Goal: Communication & Community: Participate in discussion

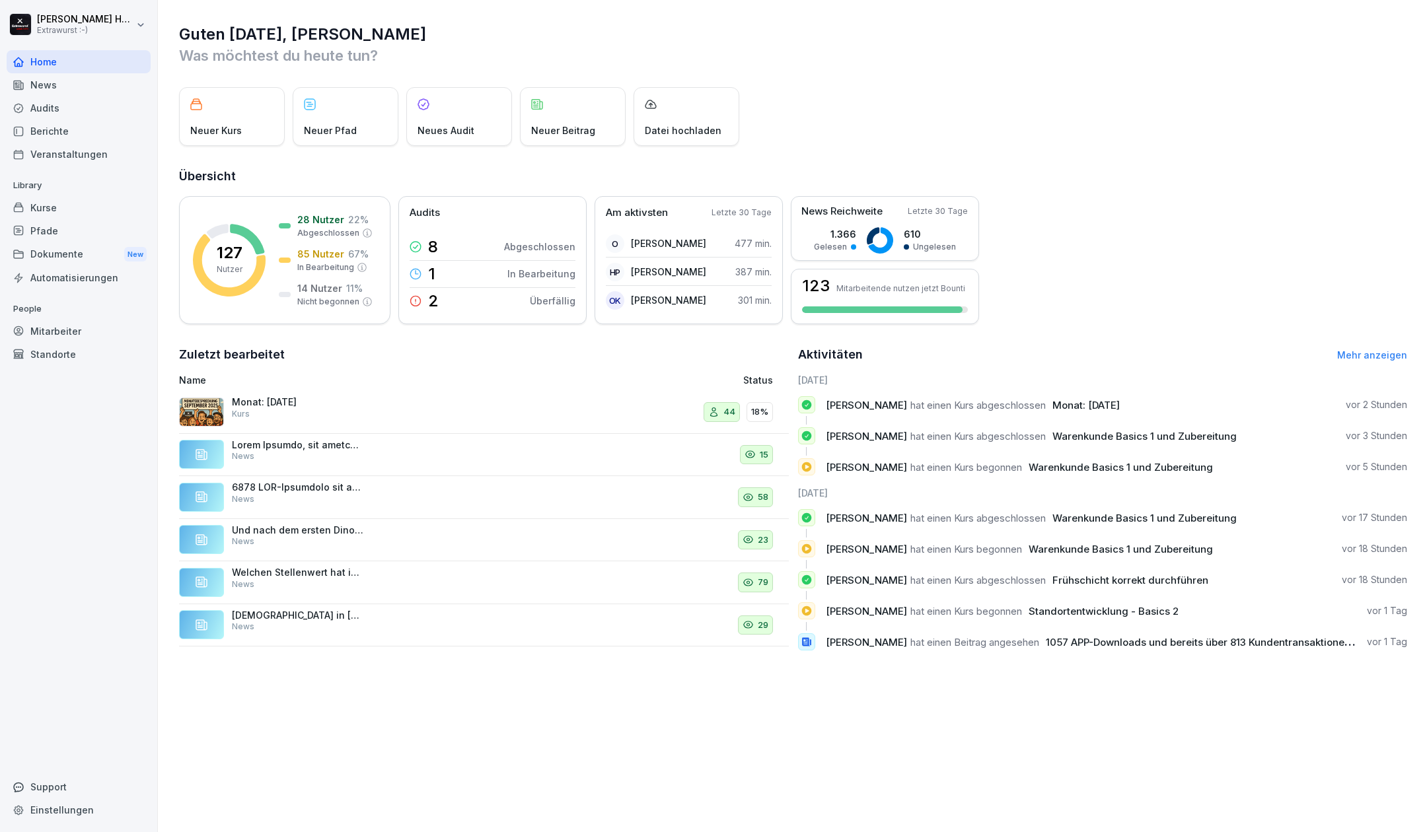
click at [50, 338] on div "Mitarbeiter" at bounding box center [79, 331] width 144 height 23
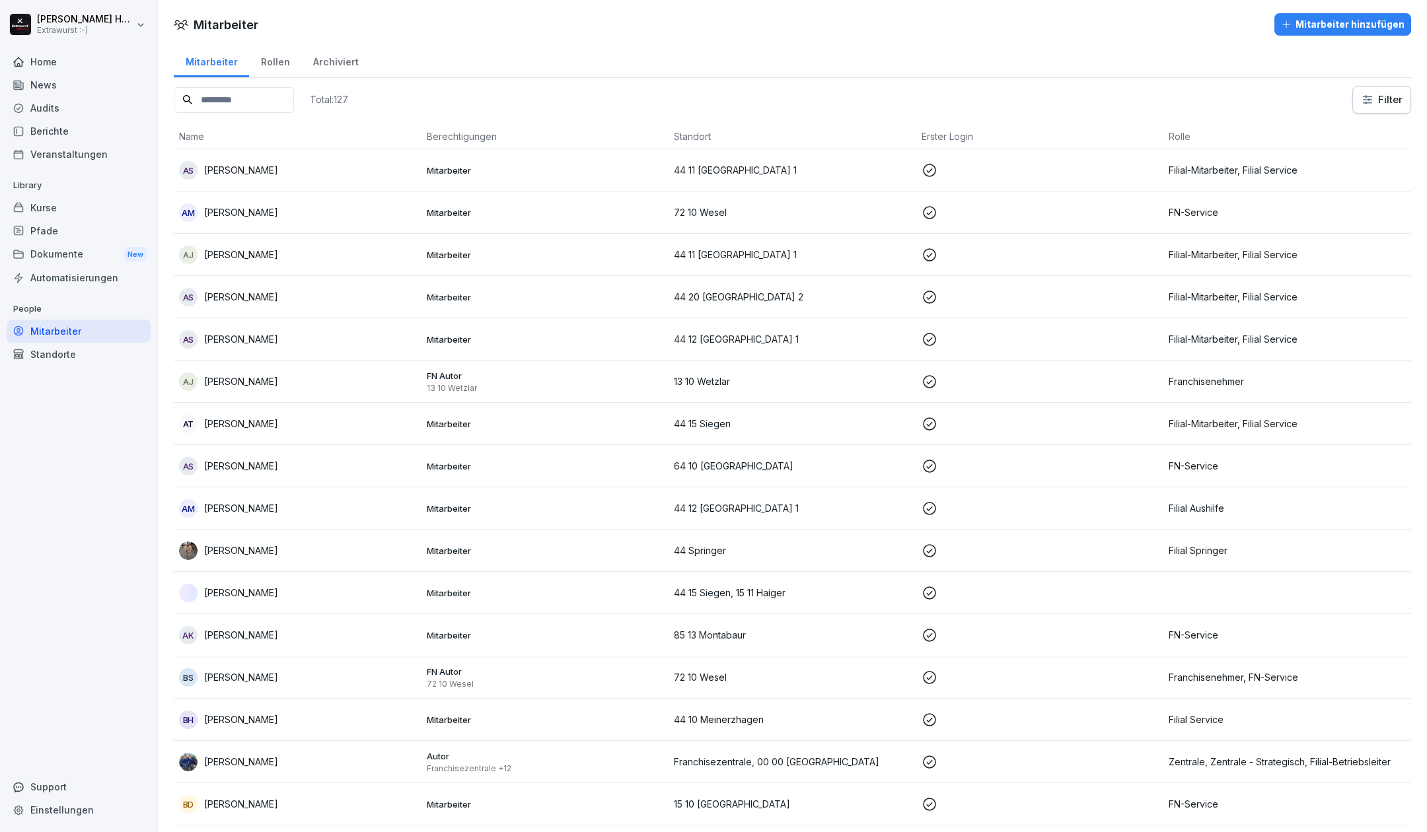
click at [246, 97] on input at bounding box center [234, 100] width 120 height 26
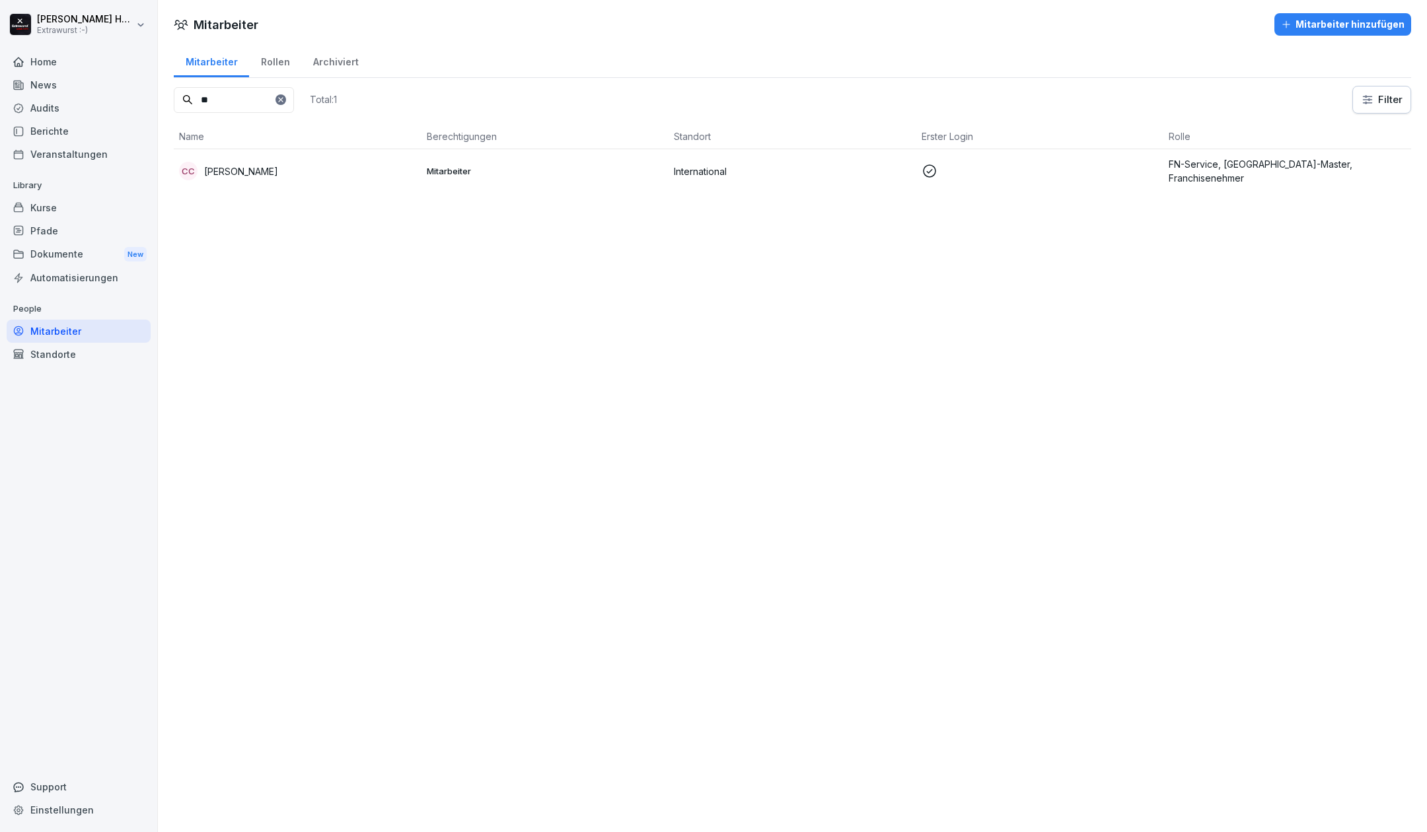
type input "**"
click at [248, 174] on div "CC C.G. Cho" at bounding box center [297, 171] width 237 height 18
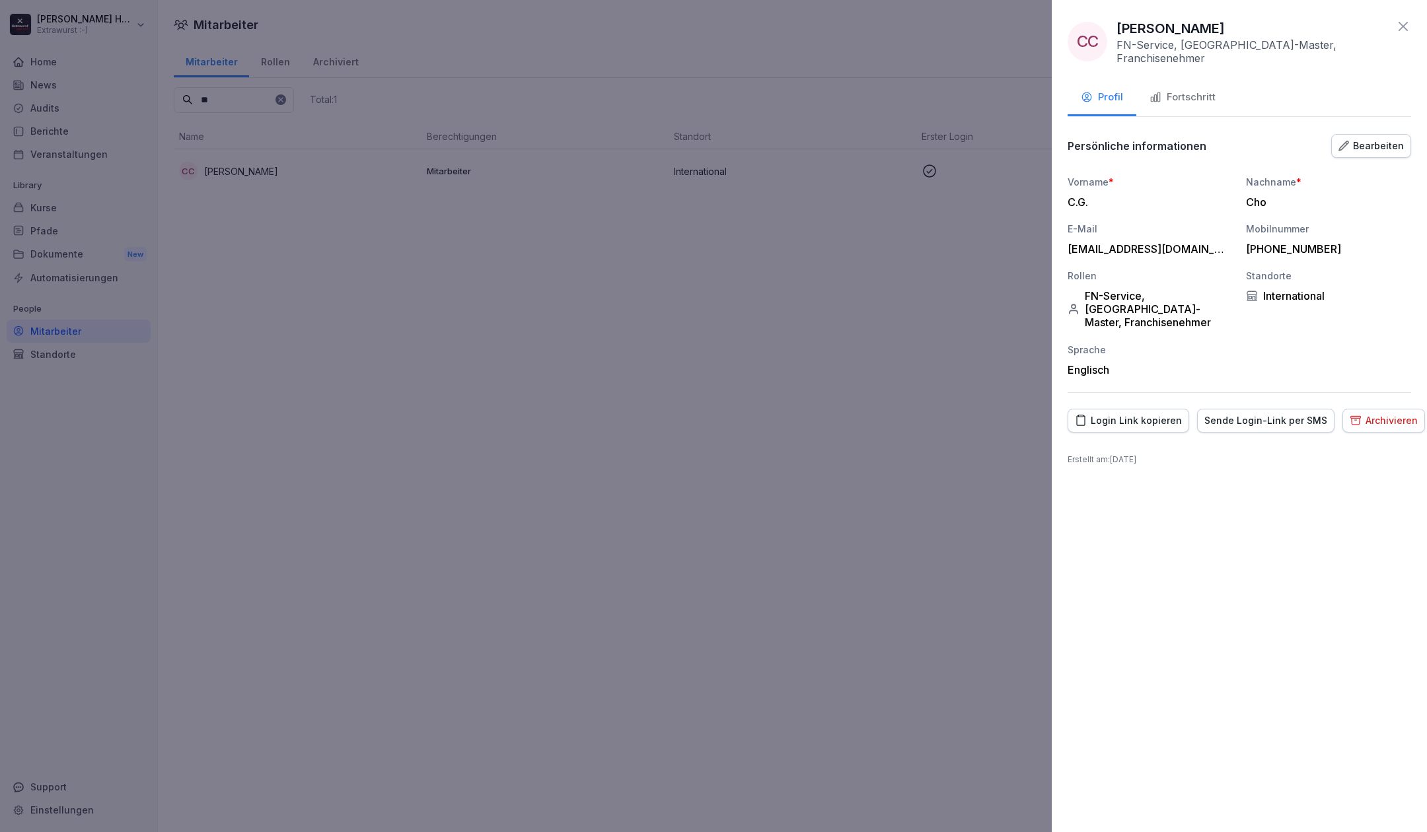
click at [1202, 81] on button "Fortschritt" at bounding box center [1182, 99] width 92 height 36
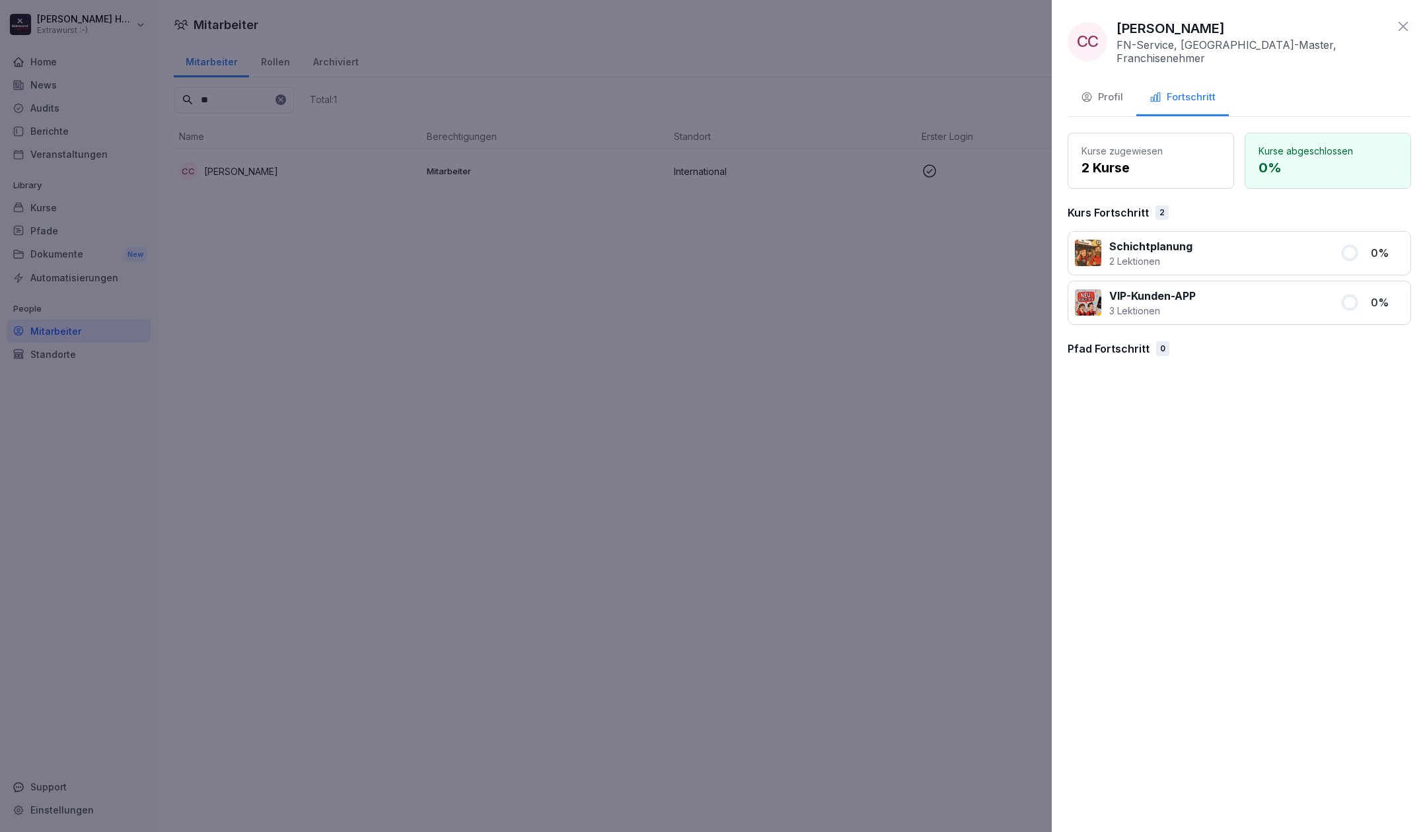
click at [1132, 158] on p "2 Kurse" at bounding box center [1150, 168] width 139 height 20
click at [1104, 90] on div "Profil" at bounding box center [1102, 97] width 42 height 15
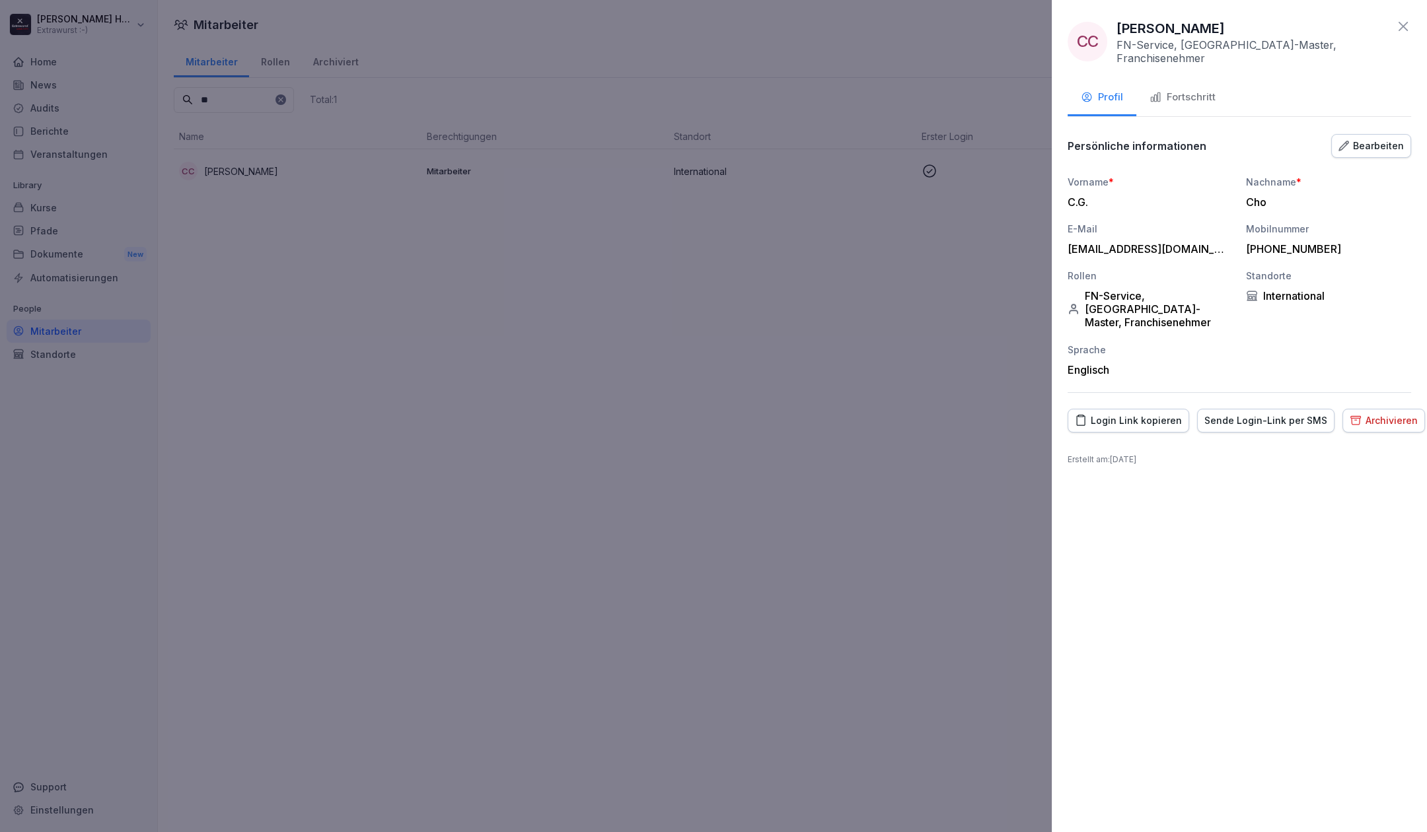
click at [886, 526] on div at bounding box center [713, 416] width 1427 height 832
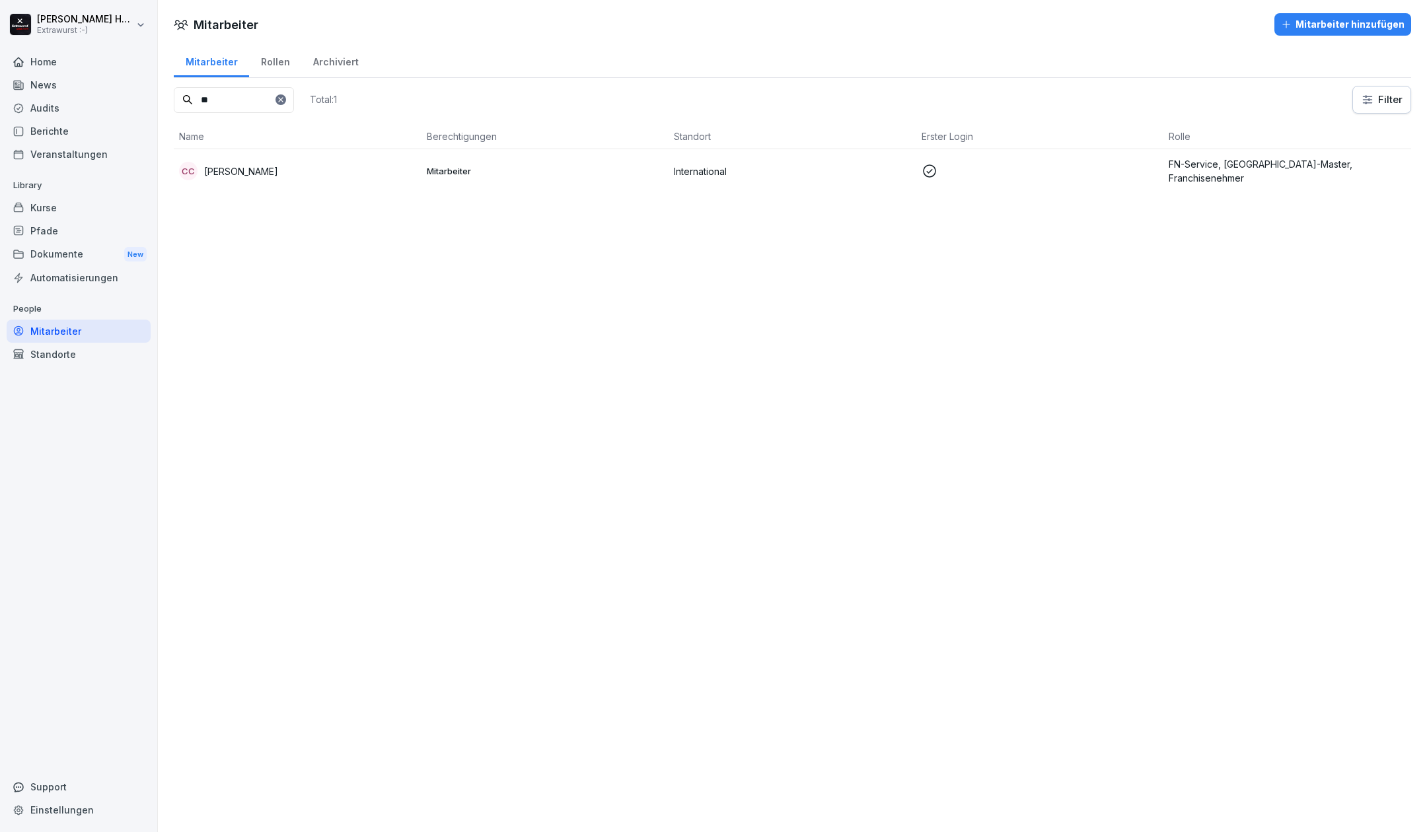
click at [60, 63] on div "Home" at bounding box center [79, 61] width 144 height 23
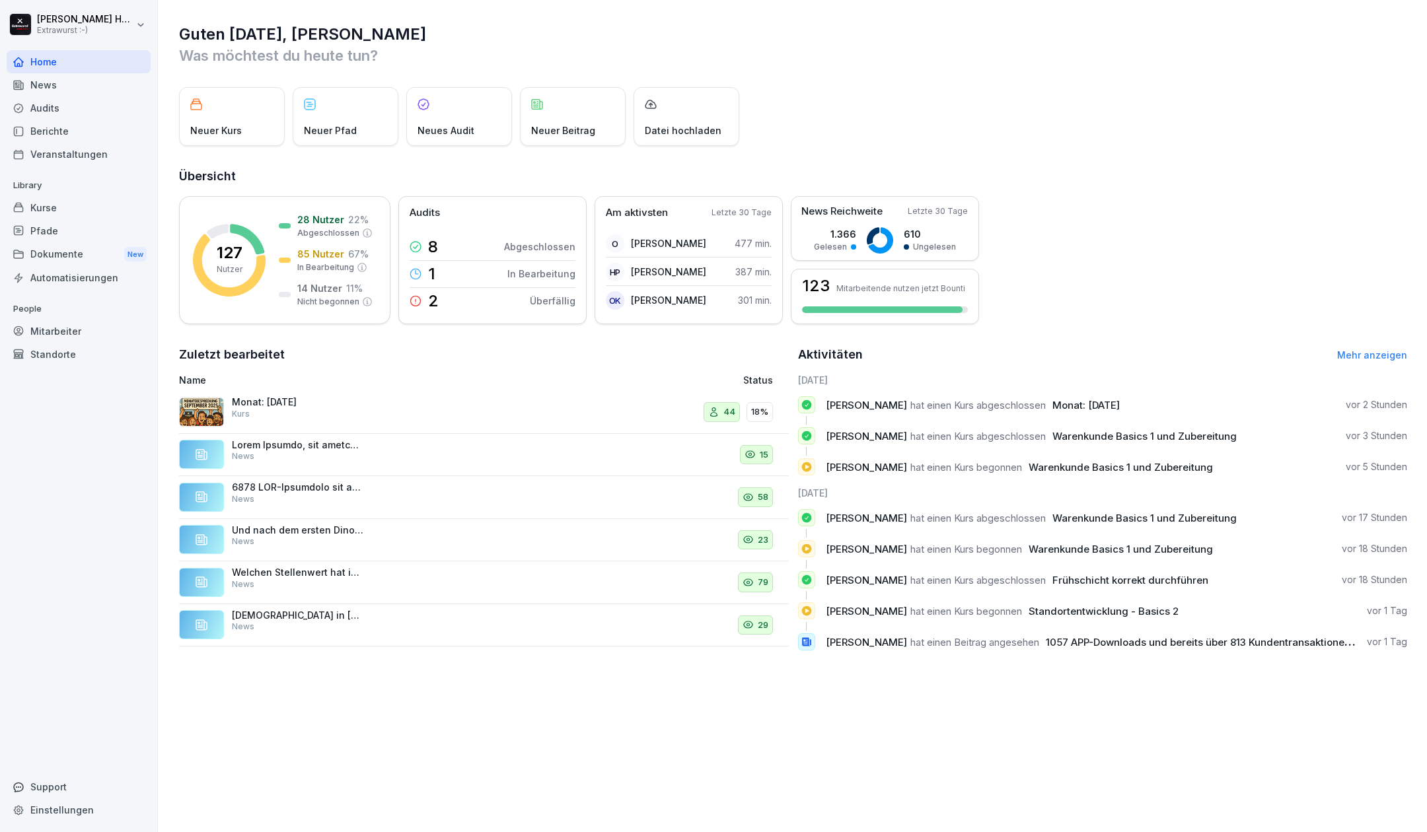
click at [1362, 349] on div "Aktivitäten Mehr anzeigen" at bounding box center [1103, 354] width 610 height 18
click at [1223, 254] on div "127 Nutzer 28 Nutzer 22 % Abgeschlossen 85 Nutzer 67 % In Bearbeitung 14 Nutzer…" at bounding box center [793, 260] width 1228 height 128
click at [1366, 355] on link "Mehr anzeigen" at bounding box center [1372, 354] width 70 height 11
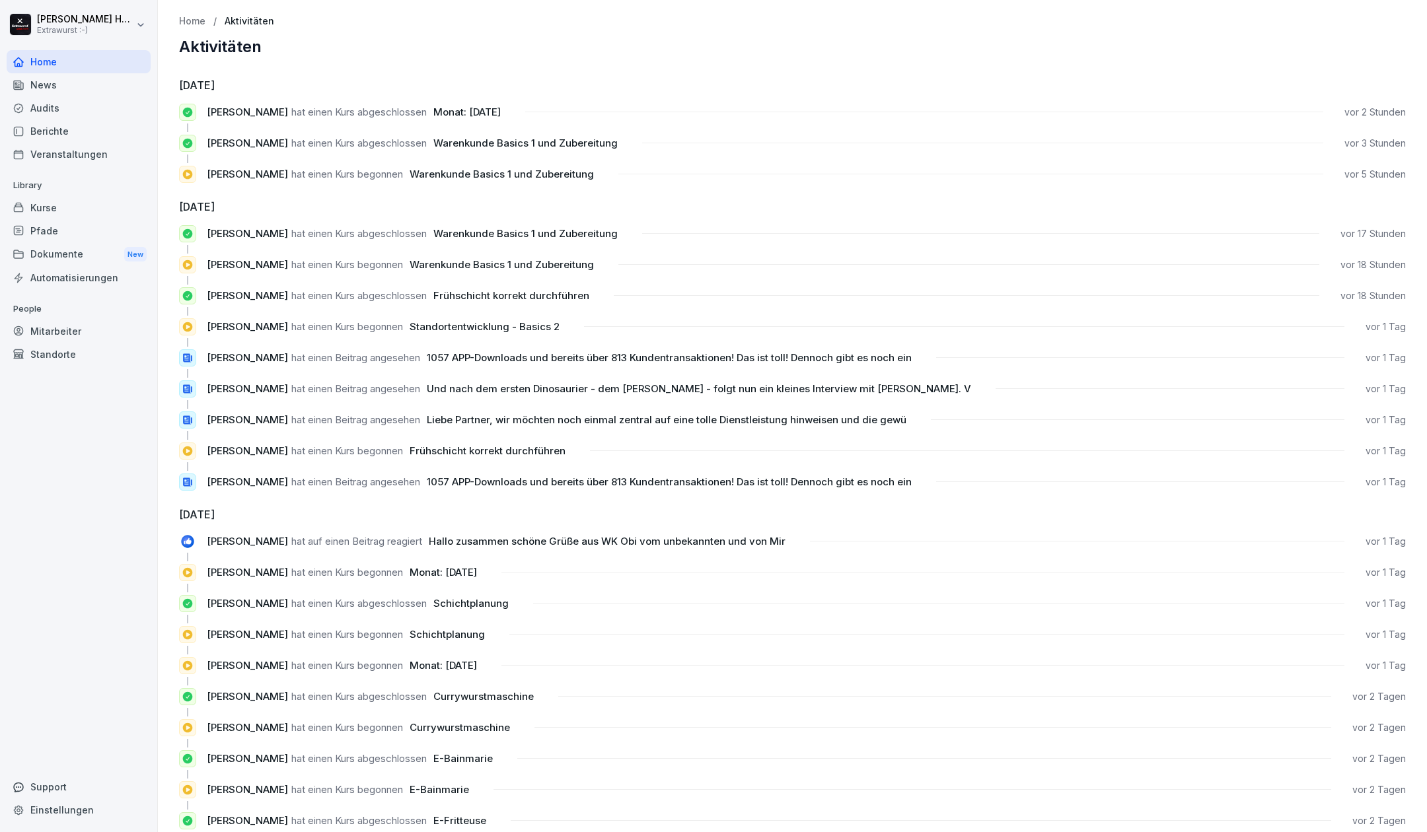
click at [66, 58] on div "Home" at bounding box center [79, 61] width 144 height 23
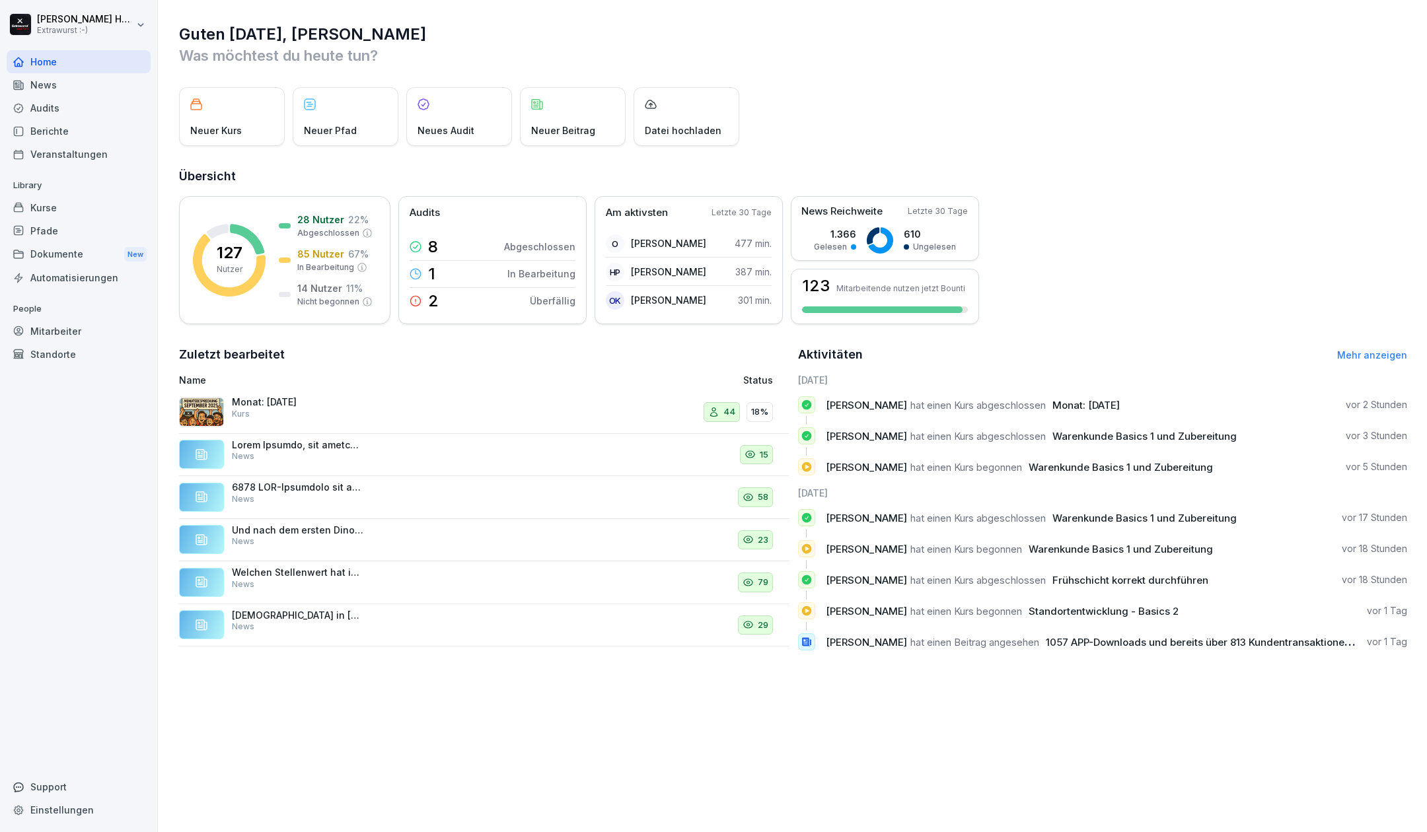
click at [38, 85] on div "News" at bounding box center [79, 84] width 144 height 23
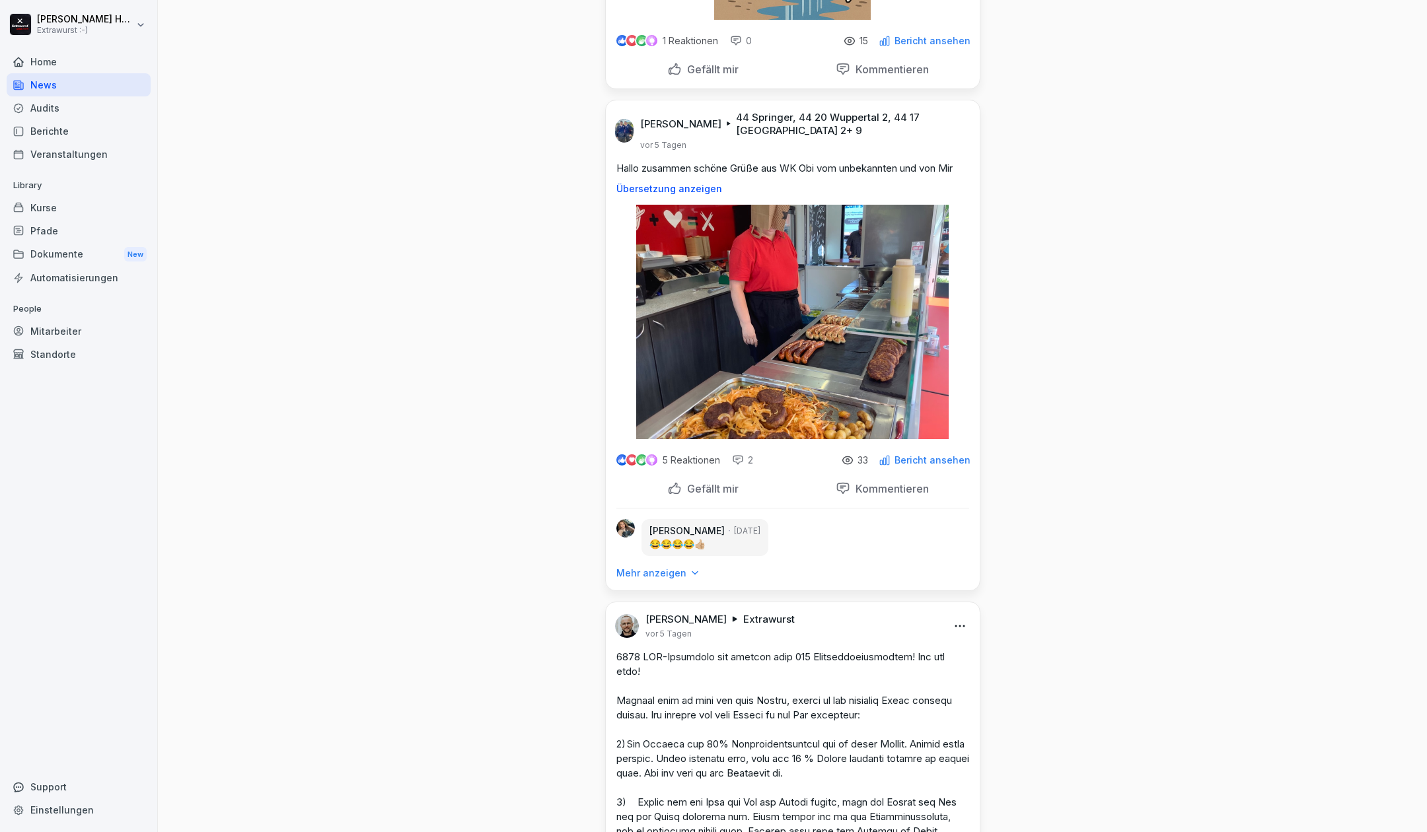
scroll to position [1497, 0]
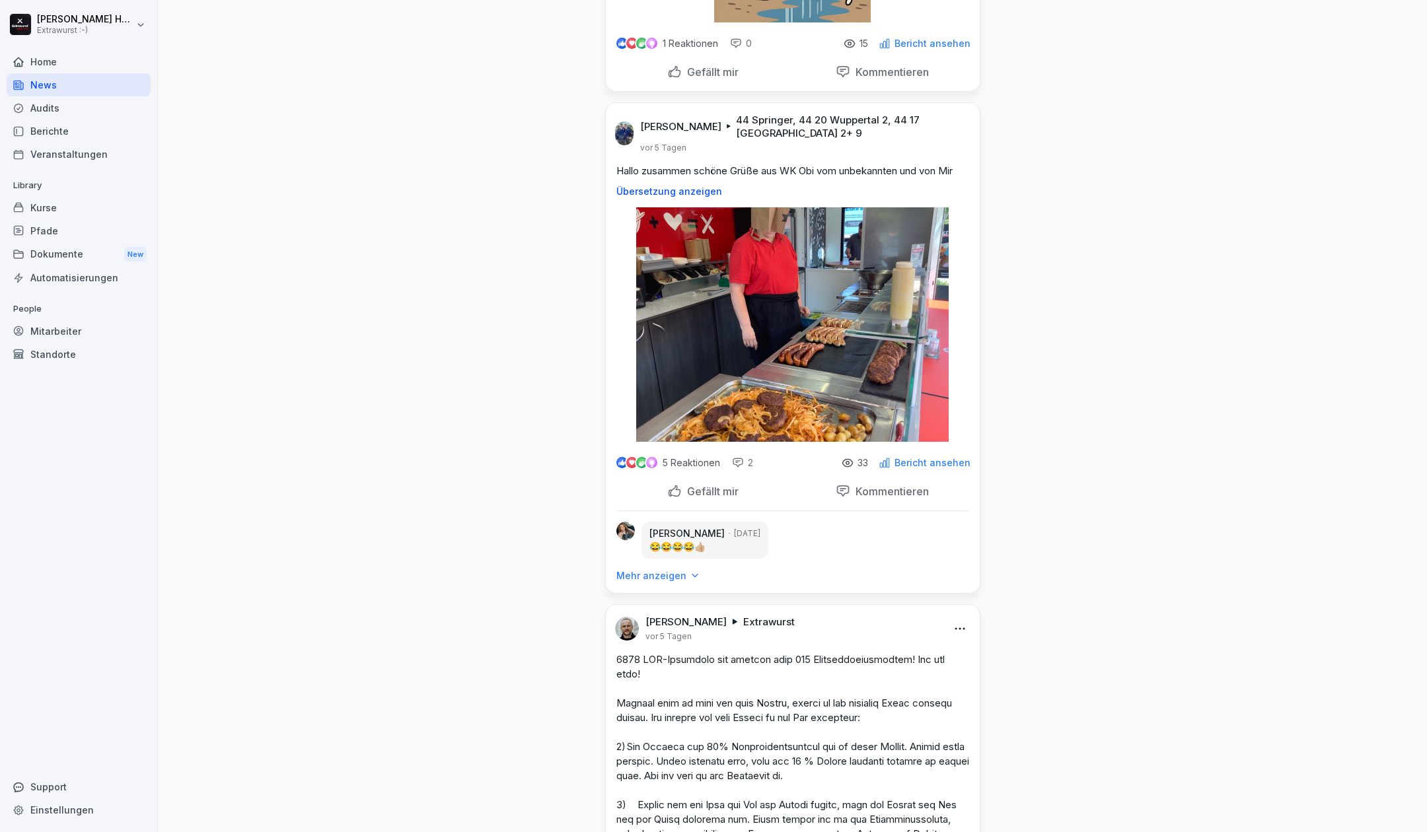
click at [659, 583] on p "Mehr anzeigen" at bounding box center [651, 575] width 70 height 13
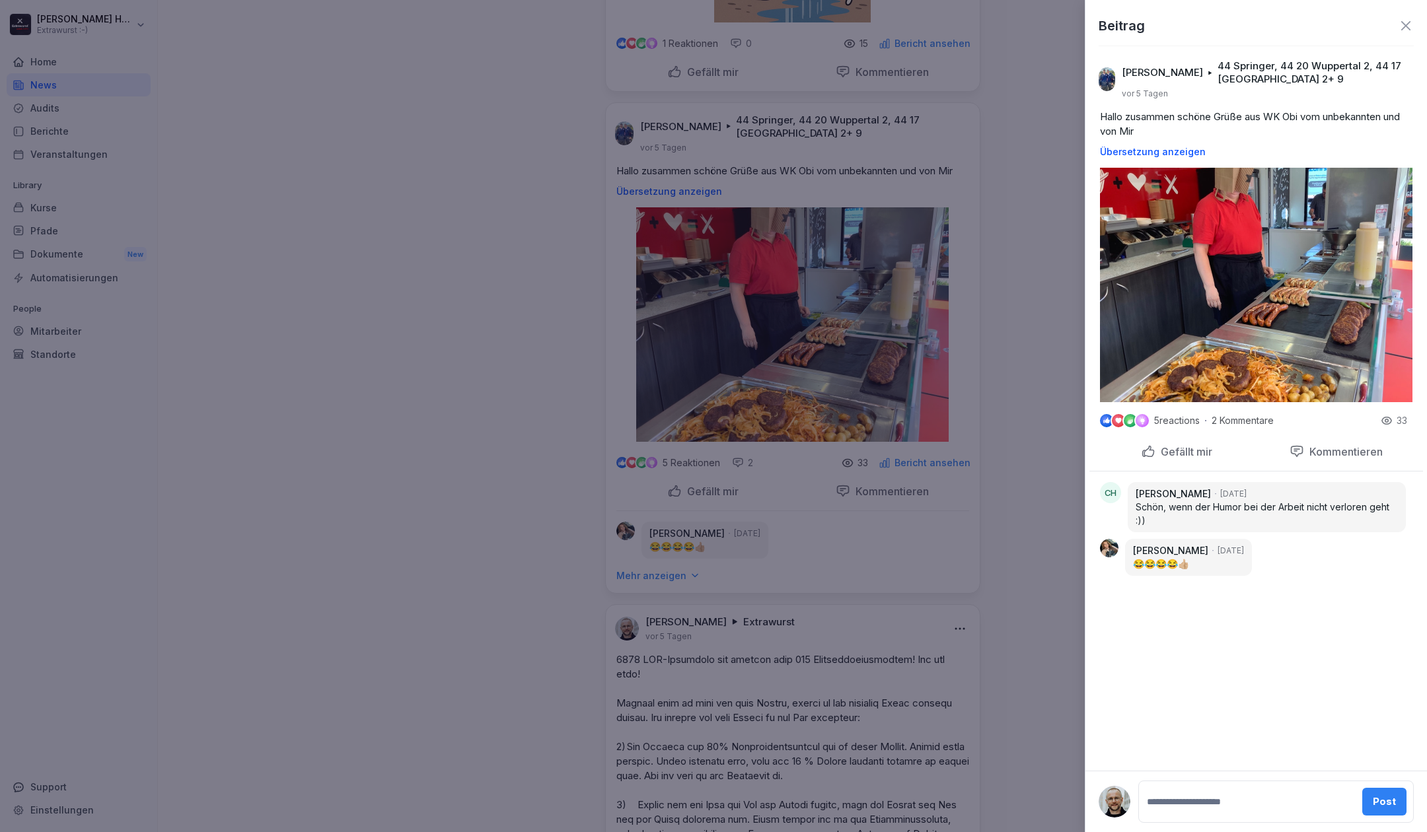
click at [1192, 799] on textarea at bounding box center [1249, 802] width 210 height 26
type textarea "**********"
click at [1384, 800] on div "Post" at bounding box center [1386, 796] width 23 height 15
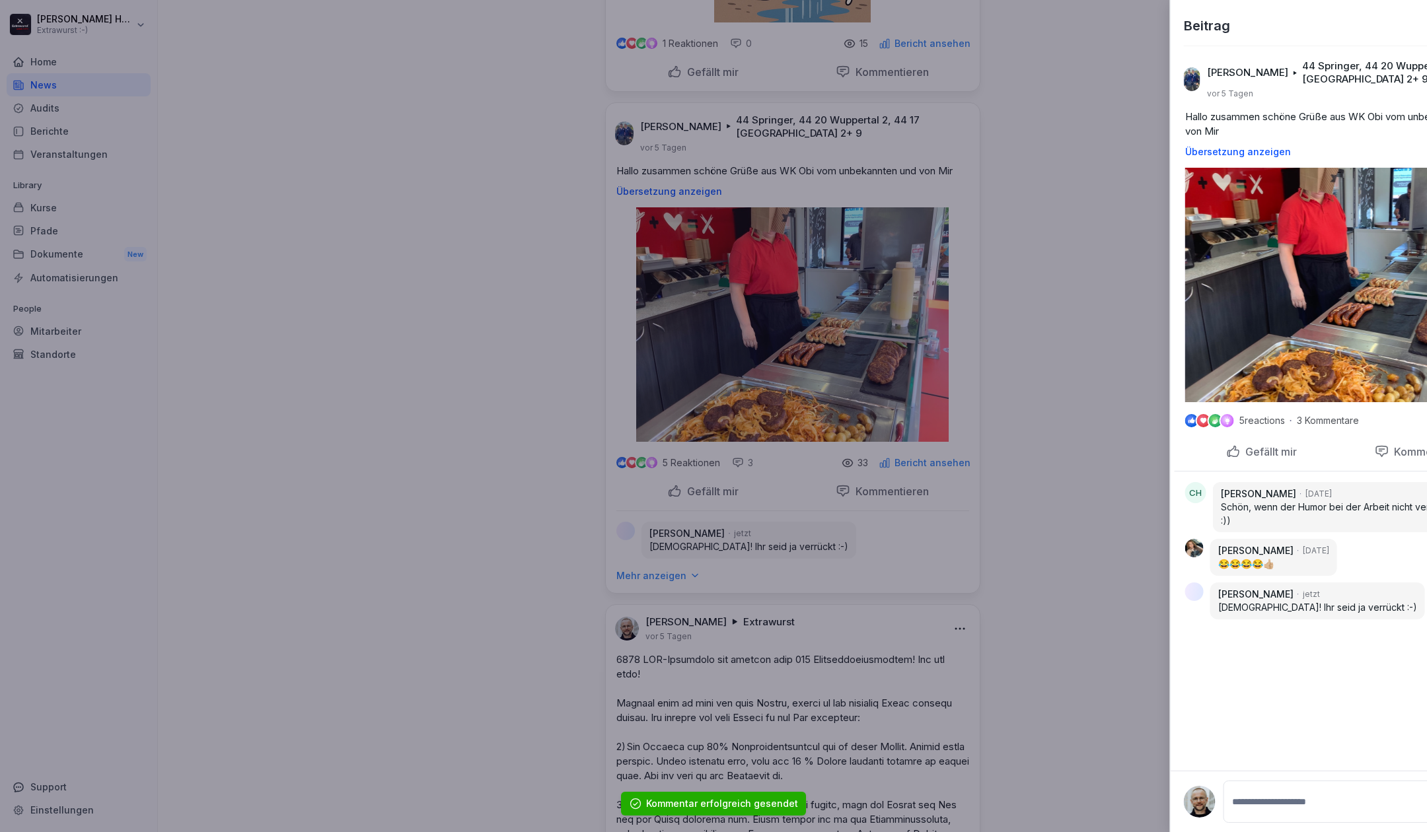
click at [411, 426] on div at bounding box center [713, 416] width 1427 height 832
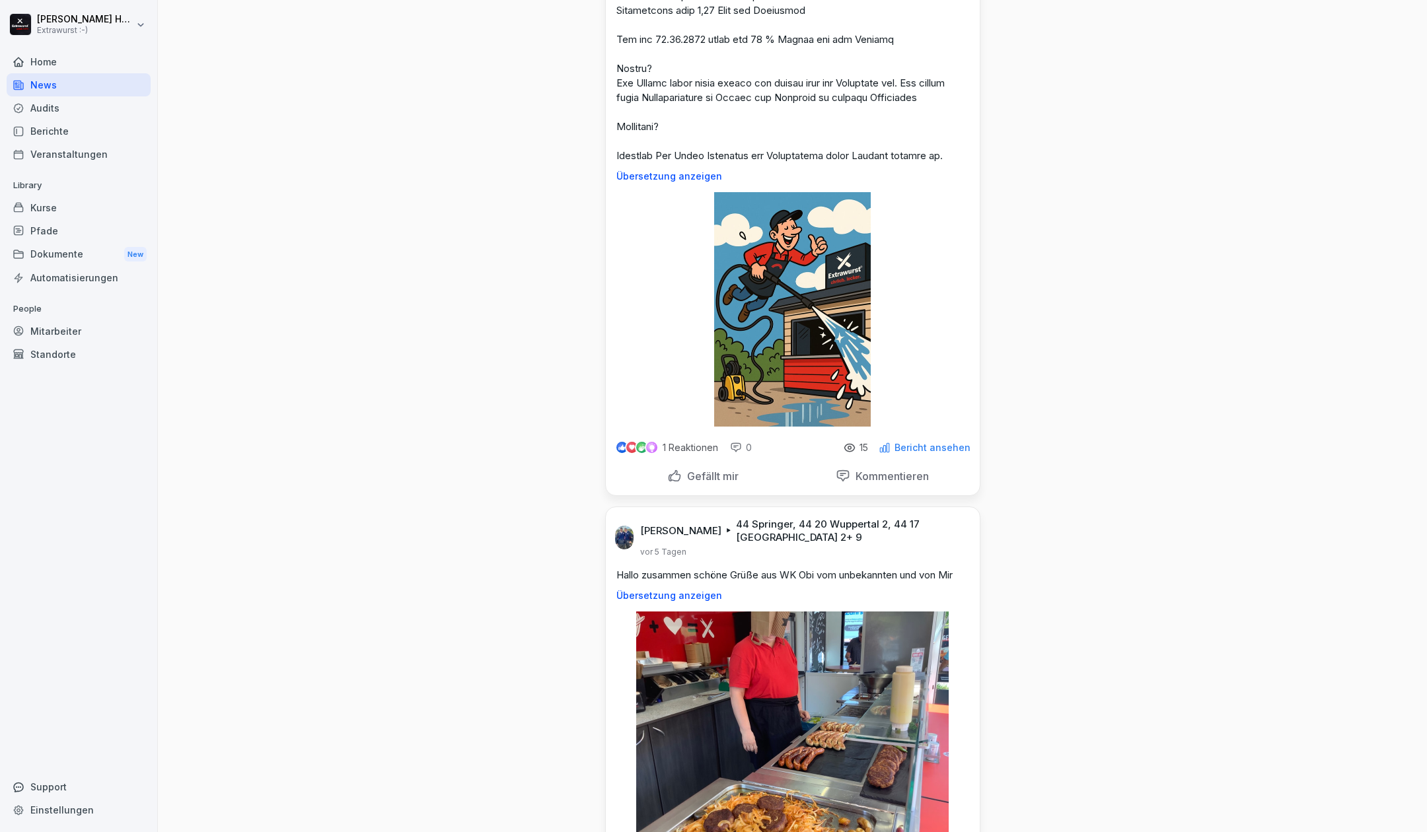
scroll to position [0, 0]
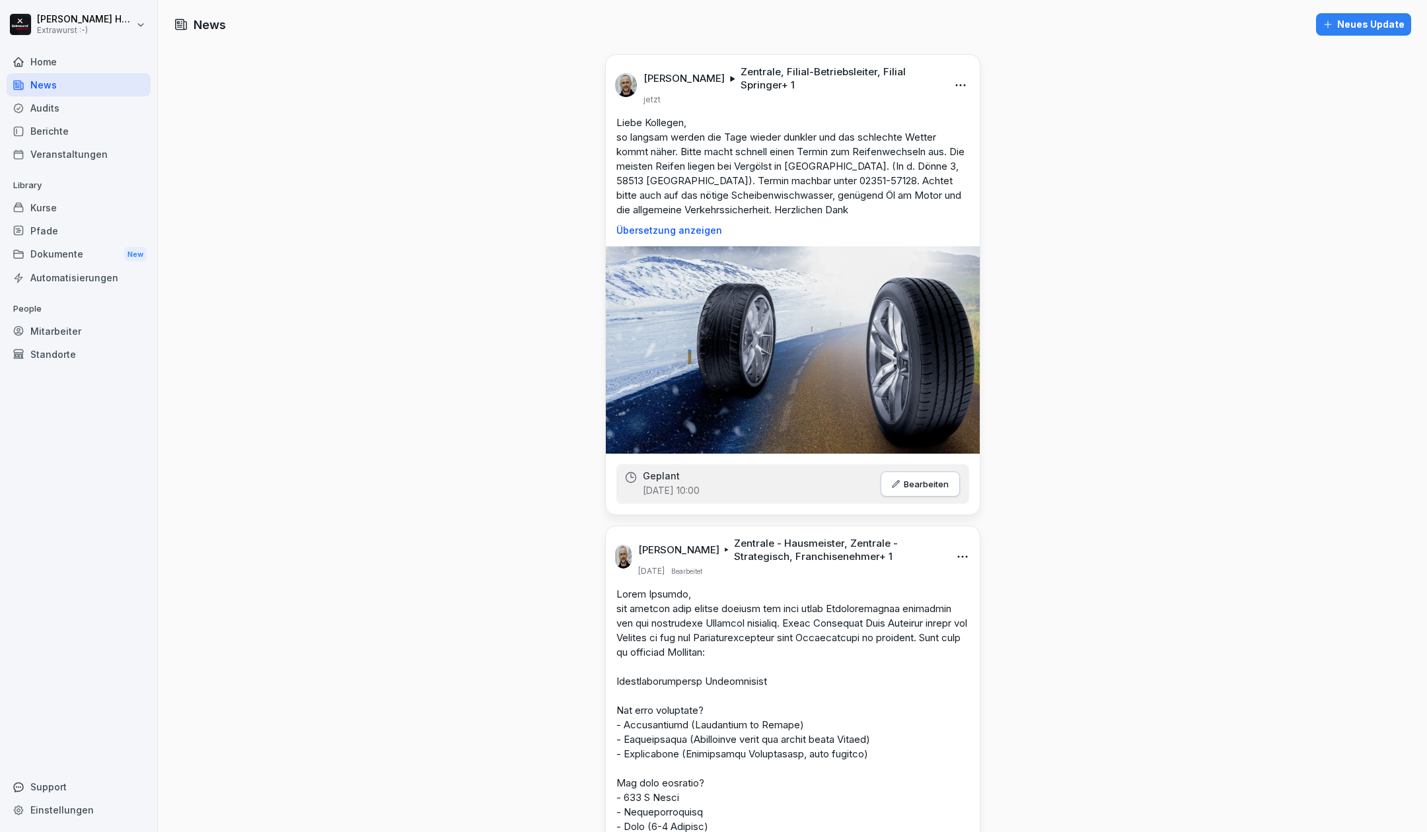
click at [44, 69] on div "Home" at bounding box center [79, 61] width 144 height 23
